Goal: Task Accomplishment & Management: Use online tool/utility

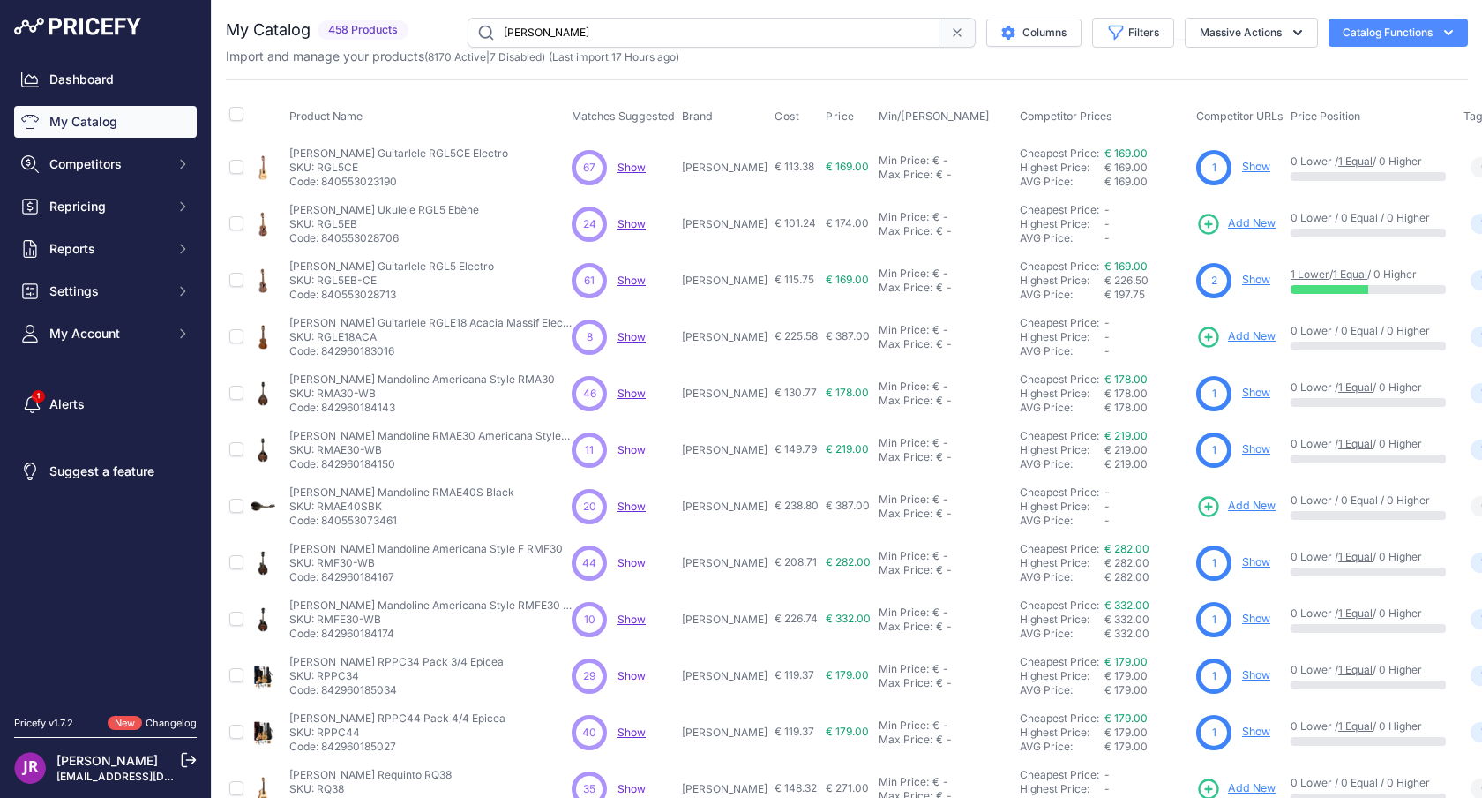
click at [941, 75] on div "My Catalog 458 Products" at bounding box center [847, 530] width 1242 height 1024
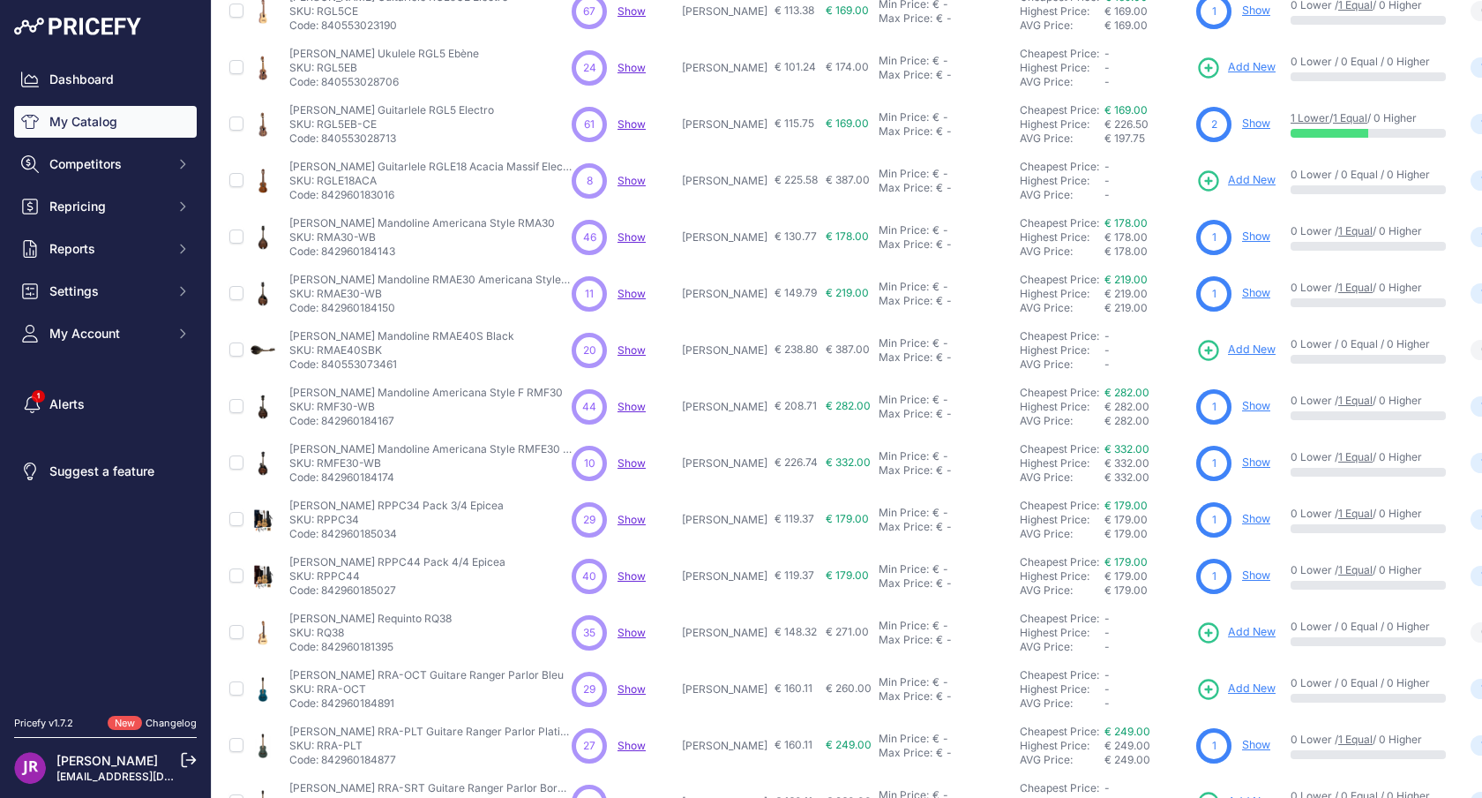
scroll to position [261, 0]
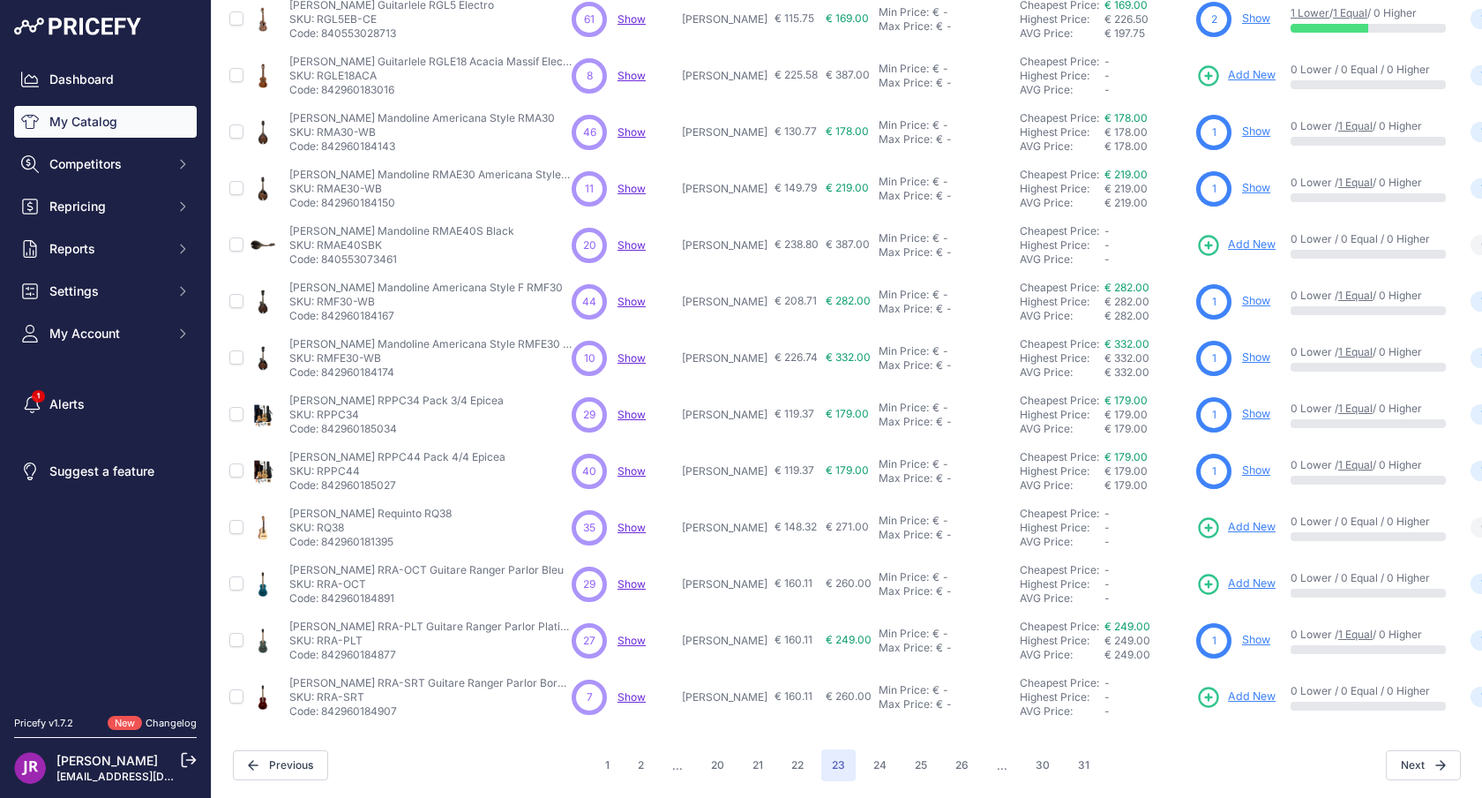
click at [350, 243] on p "SKU: RMAE40SBK" at bounding box center [401, 245] width 225 height 14
copy p "RMAE40SBK"
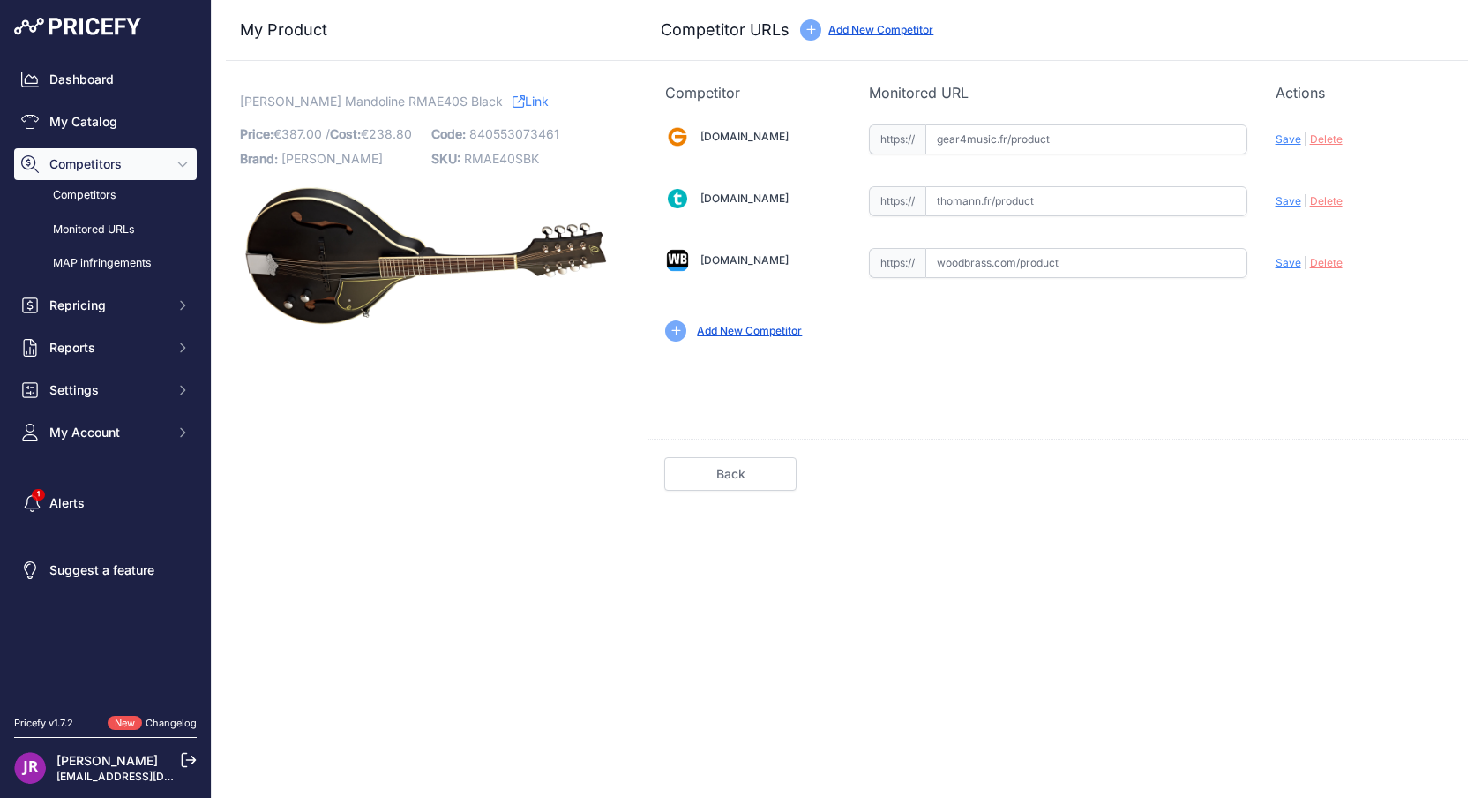
click at [1068, 268] on input "text" at bounding box center [1087, 263] width 322 height 30
paste input "[URL][DOMAIN_NAME][PERSON_NAME][PERSON_NAME]"
click at [1278, 266] on span "Save" at bounding box center [1289, 262] width 26 height 13
type input "[URL][DOMAIN_NAME][PERSON_NAME][PERSON_NAME]"
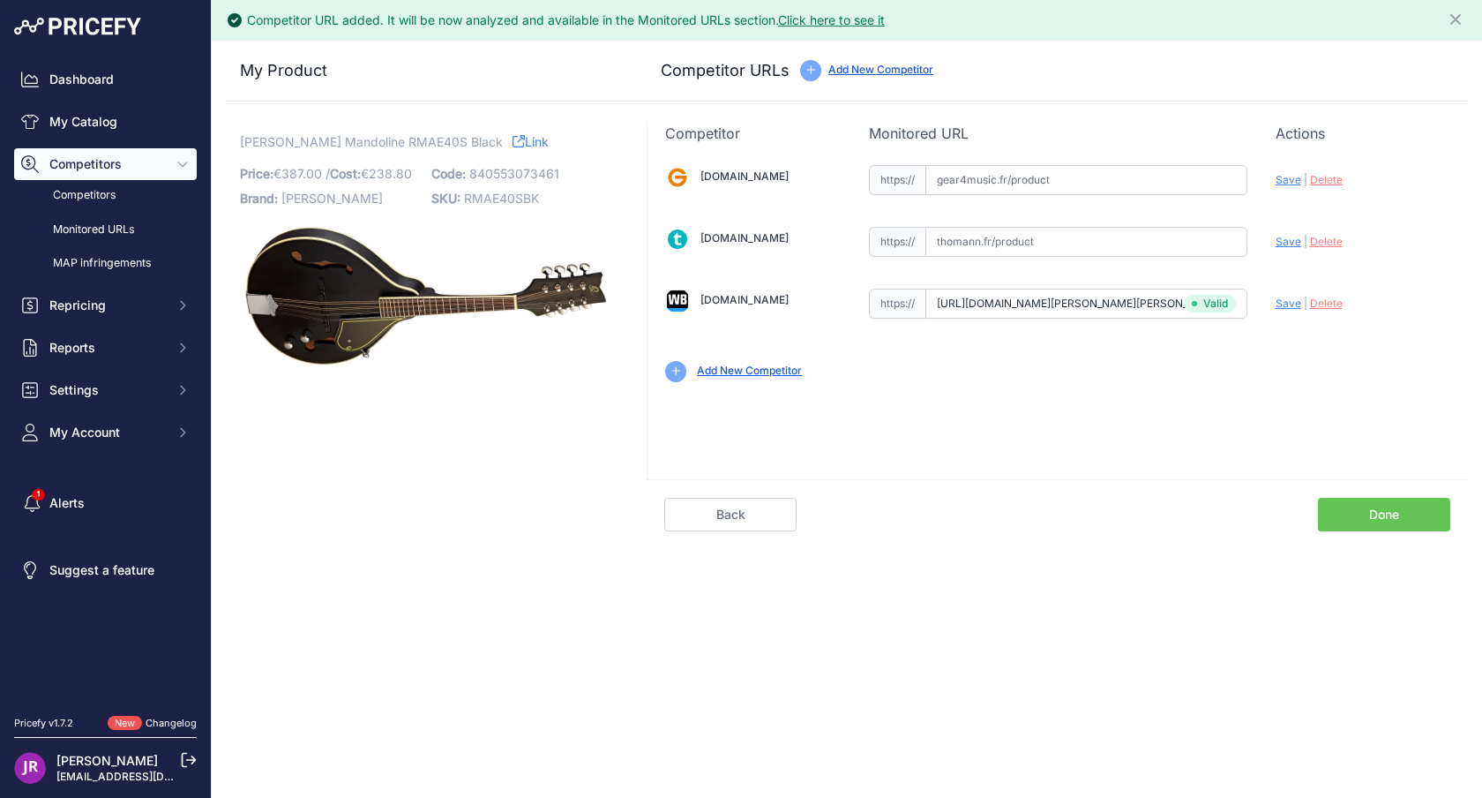
click at [1385, 511] on link "Done" at bounding box center [1384, 515] width 132 height 34
